Goal: Information Seeking & Learning: Learn about a topic

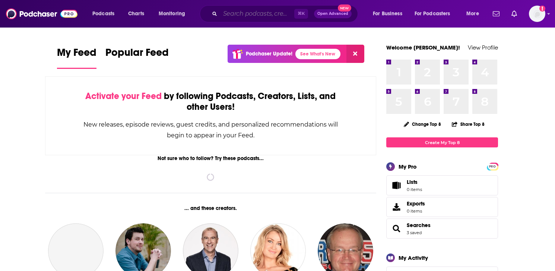
click at [272, 18] on input "Search podcasts, credits, & more..." at bounding box center [257, 14] width 74 height 12
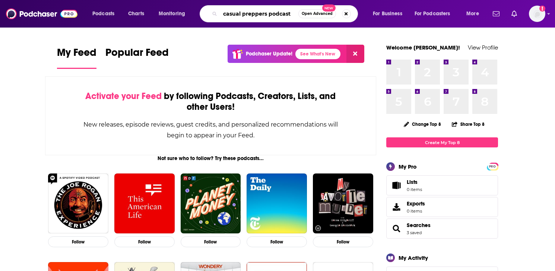
type input "casual preppers podcast"
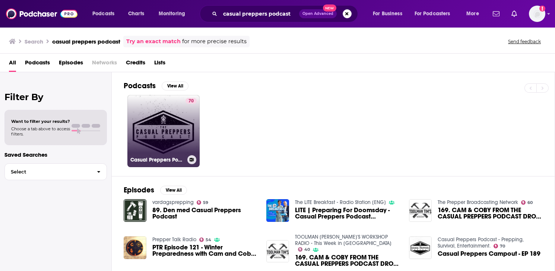
click at [149, 122] on link "70 Casual Preppers Podcast - Prepping, Survival, Entertainment." at bounding box center [163, 131] width 72 height 72
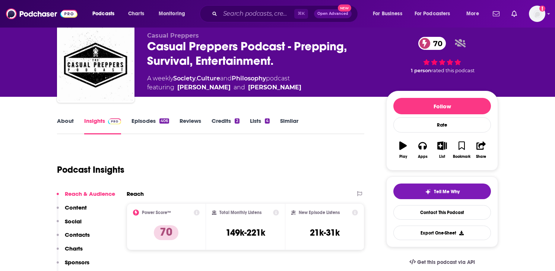
scroll to position [35, 0]
